Goal: Task Accomplishment & Management: Manage account settings

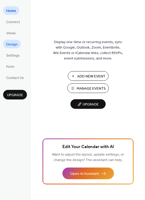
click at [14, 45] on span "Design" at bounding box center [11, 44] width 11 height 5
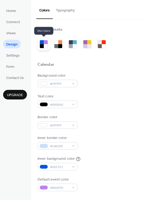
click at [46, 45] on div at bounding box center [46, 46] width 4 height 4
click at [45, 43] on div at bounding box center [46, 42] width 4 height 4
click at [72, 44] on div at bounding box center [71, 46] width 4 height 4
click at [46, 46] on div at bounding box center [46, 46] width 4 height 4
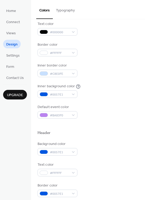
scroll to position [82, 0]
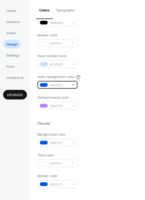
click at [67, 85] on span "#0057E1" at bounding box center [59, 85] width 19 height 5
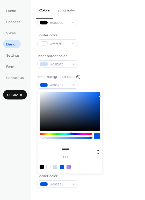
click at [71, 164] on div at bounding box center [70, 167] width 66 height 10
click at [70, 165] on div at bounding box center [69, 166] width 4 height 4
type input "*******"
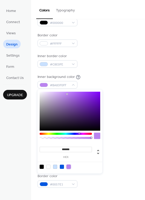
click at [124, 73] on div "Background color #FFFFFF Text color #000000 Border color #FFFFFF Inner border c…" at bounding box center [88, 50] width 101 height 118
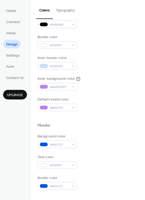
scroll to position [116, 0]
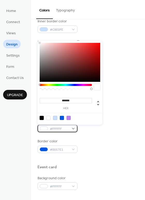
click at [71, 129] on div "#FFFFFF" at bounding box center [58, 129] width 40 height 8
click at [102, 138] on div "Background color #0057E1 Text color #FFFFFF Border color #0057E1" at bounding box center [88, 125] width 101 height 56
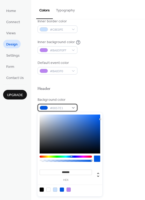
click at [73, 107] on div "#0057E1" at bounding box center [58, 108] width 40 height 8
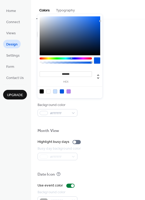
scroll to position [222, 0]
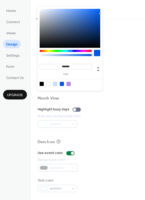
click at [70, 84] on div at bounding box center [69, 84] width 4 height 4
type input "*******"
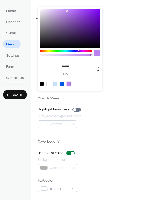
click at [69, 84] on div at bounding box center [69, 84] width 4 height 4
click at [115, 74] on div "Background color #FFFFFF" at bounding box center [88, 77] width 101 height 14
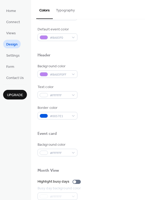
scroll to position [124, 0]
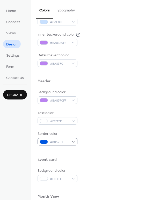
click at [62, 137] on div "Border color #0057E1" at bounding box center [58, 138] width 40 height 14
click at [65, 142] on span "#0057E1" at bounding box center [59, 141] width 19 height 5
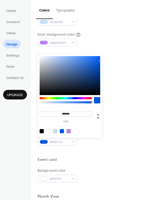
click at [68, 132] on div at bounding box center [69, 131] width 4 height 4
type input "*******"
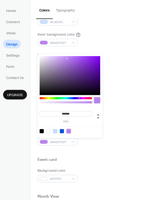
click at [115, 149] on div at bounding box center [88, 151] width 101 height 12
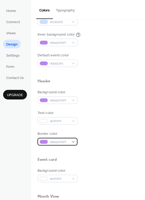
click at [62, 142] on span "#BA83F0FF" at bounding box center [59, 141] width 19 height 5
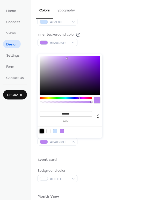
click at [40, 131] on div at bounding box center [42, 131] width 4 height 4
type input "*******"
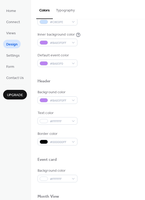
click at [105, 144] on div "Border color #000000FF" at bounding box center [88, 138] width 101 height 14
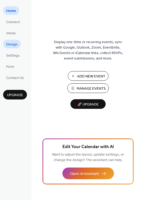
click at [12, 45] on span "Design" at bounding box center [11, 44] width 11 height 5
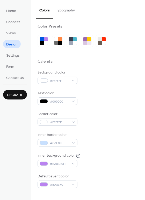
scroll to position [4, 0]
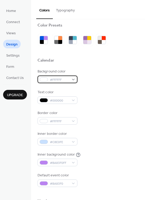
click at [67, 79] on span "#FFFFFF" at bounding box center [59, 79] width 19 height 5
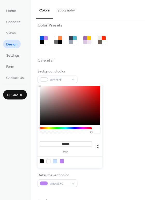
click at [54, 161] on div at bounding box center [55, 161] width 4 height 4
type input "*******"
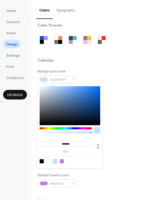
click at [119, 63] on div "Calendar" at bounding box center [88, 61] width 101 height 7
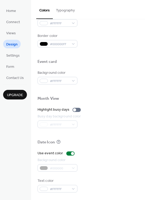
scroll to position [222, 0]
click at [75, 110] on div at bounding box center [77, 109] width 8 height 4
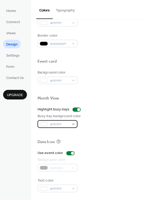
click at [69, 125] on span "#FFFFFF" at bounding box center [59, 124] width 19 height 5
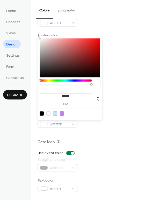
click at [85, 81] on div at bounding box center [66, 80] width 52 height 2
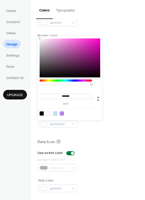
type input "*******"
click at [87, 42] on div at bounding box center [70, 57] width 61 height 39
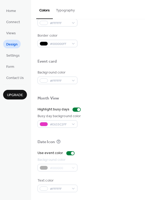
click at [97, 140] on div "Date Icon" at bounding box center [88, 142] width 101 height 7
click at [13, 54] on span "Settings" at bounding box center [12, 55] width 13 height 5
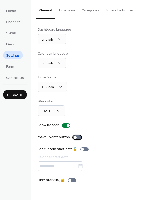
click at [78, 137] on div at bounding box center [77, 137] width 8 height 4
click at [67, 10] on button "Time zone" at bounding box center [66, 9] width 23 height 18
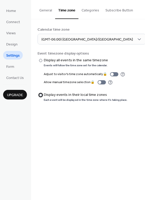
click at [41, 96] on div at bounding box center [40, 94] width 3 height 3
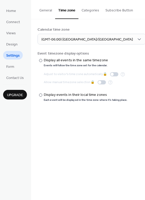
click at [86, 11] on button "Categories" at bounding box center [91, 9] width 24 height 18
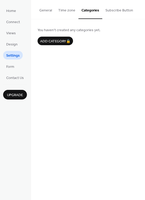
click at [124, 11] on button "Subscribe Button" at bounding box center [119, 9] width 34 height 18
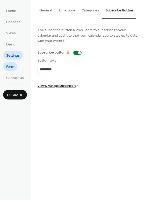
click at [11, 67] on span "Form" at bounding box center [10, 66] width 8 height 5
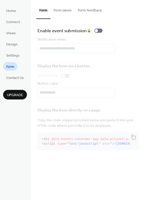
click at [60, 11] on button "Form labels" at bounding box center [63, 9] width 24 height 18
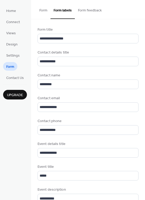
click at [88, 11] on button "Form feedback" at bounding box center [90, 9] width 30 height 18
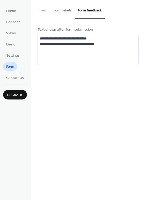
click at [45, 10] on button "Form" at bounding box center [43, 9] width 14 height 18
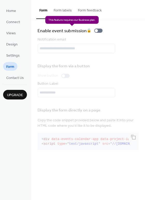
click at [101, 31] on div "Enable event submission 🔒" at bounding box center [71, 30] width 67 height 7
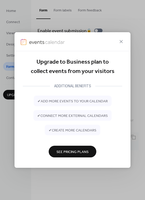
click at [122, 39] on icon at bounding box center [121, 41] width 6 height 6
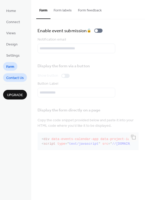
click at [19, 78] on span "Contact Us" at bounding box center [15, 77] width 18 height 5
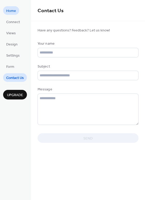
click at [8, 13] on span "Home" at bounding box center [11, 10] width 10 height 5
